Goal: Transaction & Acquisition: Purchase product/service

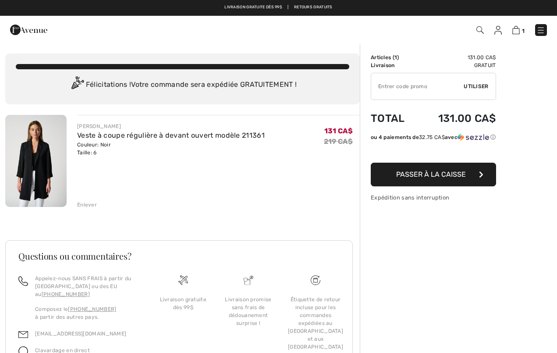
click at [399, 176] on span "Passer à la caisse" at bounding box center [431, 174] width 70 height 8
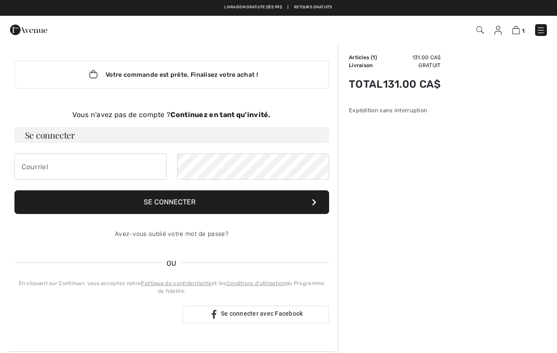
click at [191, 118] on strong "Continuez en tant qu'invité." at bounding box center [220, 114] width 100 height 8
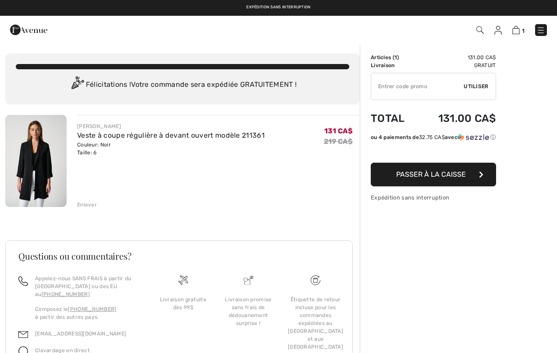
click at [30, 154] on img at bounding box center [35, 161] width 61 height 92
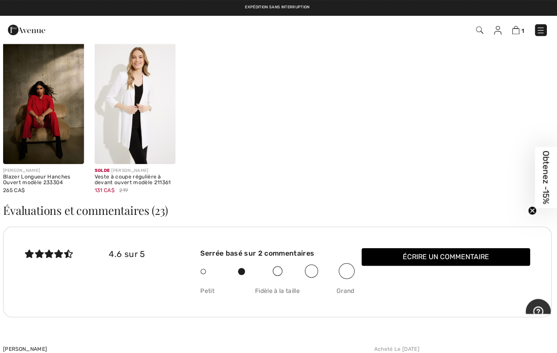
scroll to position [846, 0]
